Goal: Information Seeking & Learning: Understand process/instructions

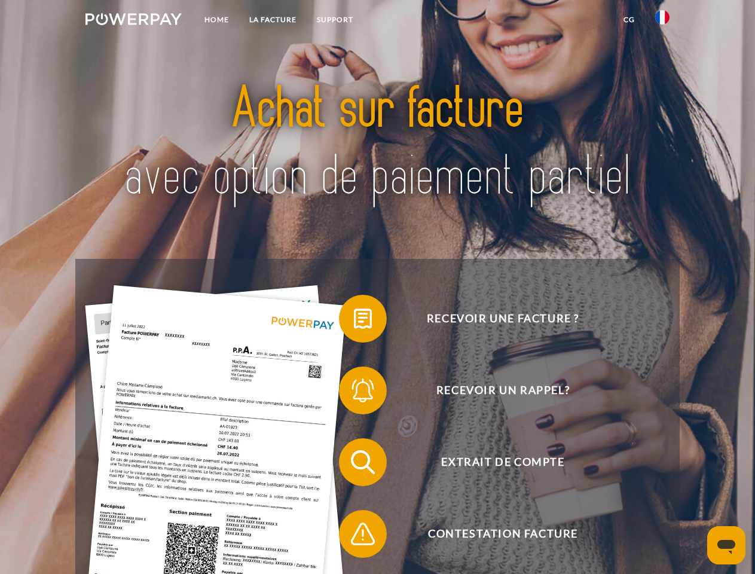
click at [133, 21] on img at bounding box center [133, 19] width 96 height 12
click at [662, 21] on img at bounding box center [662, 17] width 14 height 14
click at [629, 20] on link "CG" at bounding box center [629, 20] width 32 height 22
click at [354, 321] on span at bounding box center [345, 319] width 60 height 60
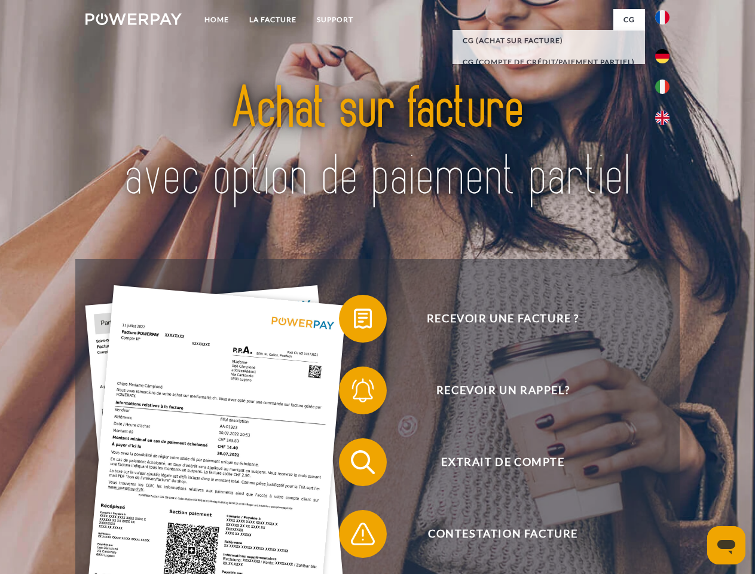
click at [354, 393] on span at bounding box center [345, 390] width 60 height 60
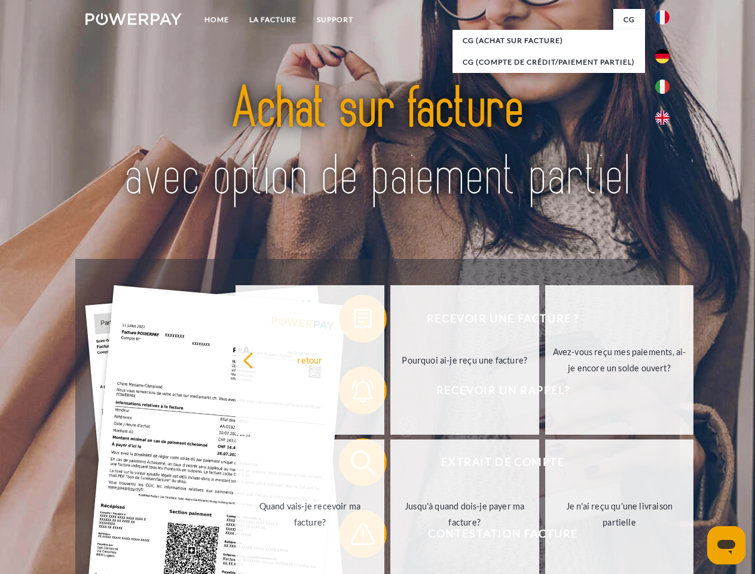
click at [390, 464] on link "Jusqu'à quand dois-je payer ma facture?" at bounding box center [464, 513] width 149 height 149
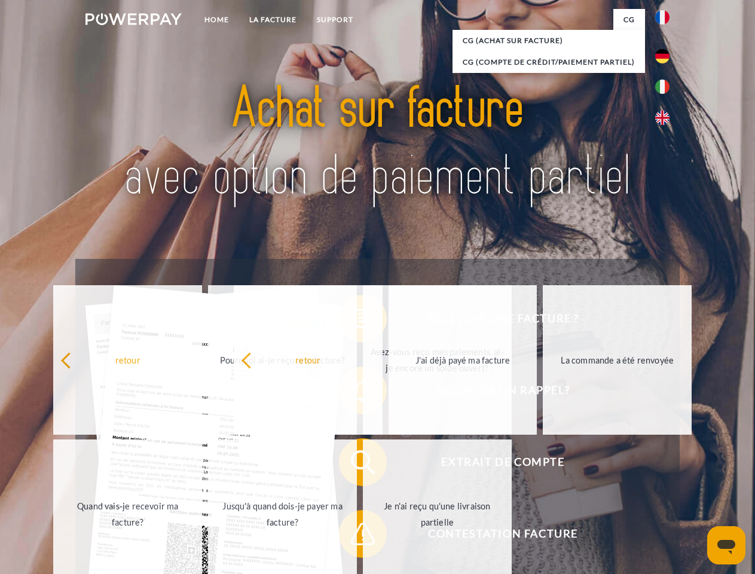
click at [354, 536] on span at bounding box center [345, 534] width 60 height 60
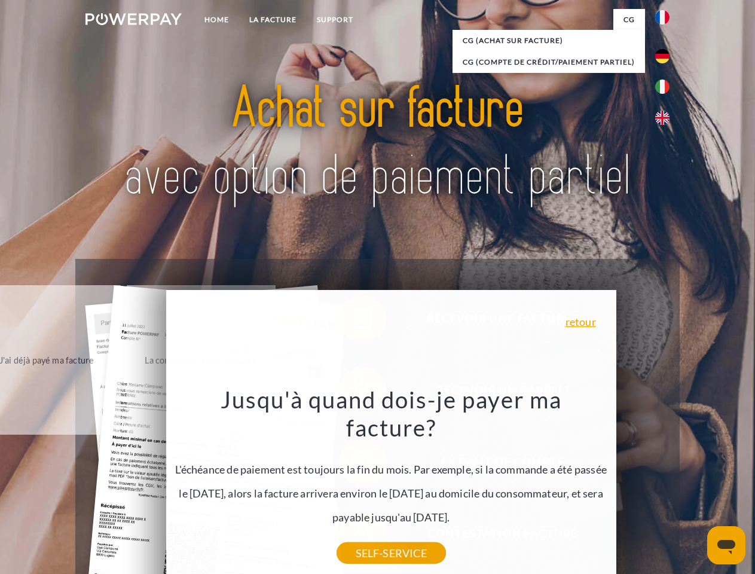
click at [726, 545] on icon "Ouvrir la fenêtre de messagerie" at bounding box center [726, 547] width 18 height 14
